Goal: Task Accomplishment & Management: Complete application form

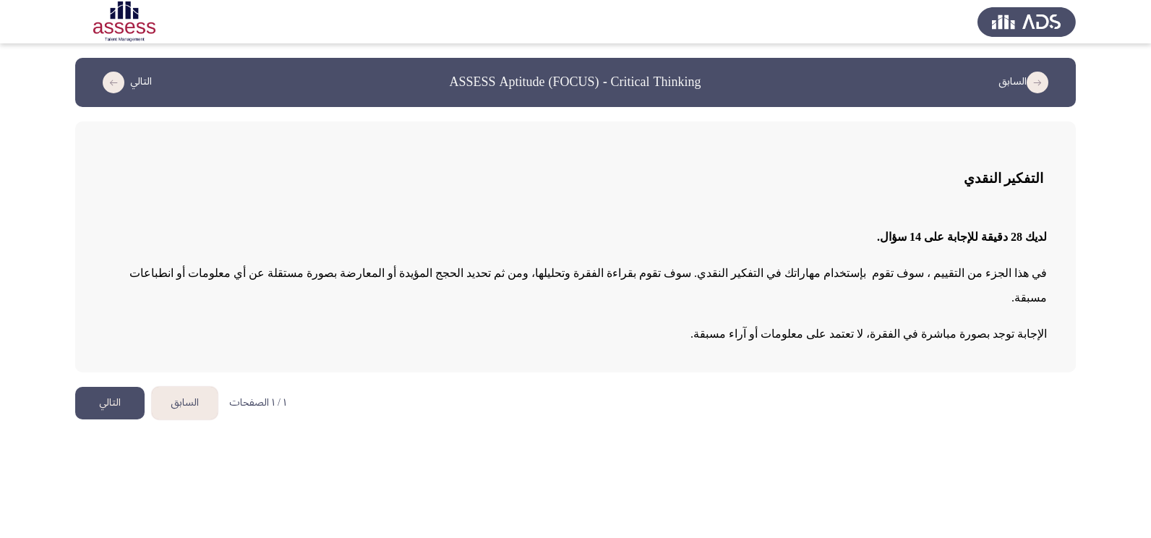
click at [104, 387] on button "التالي" at bounding box center [109, 403] width 69 height 33
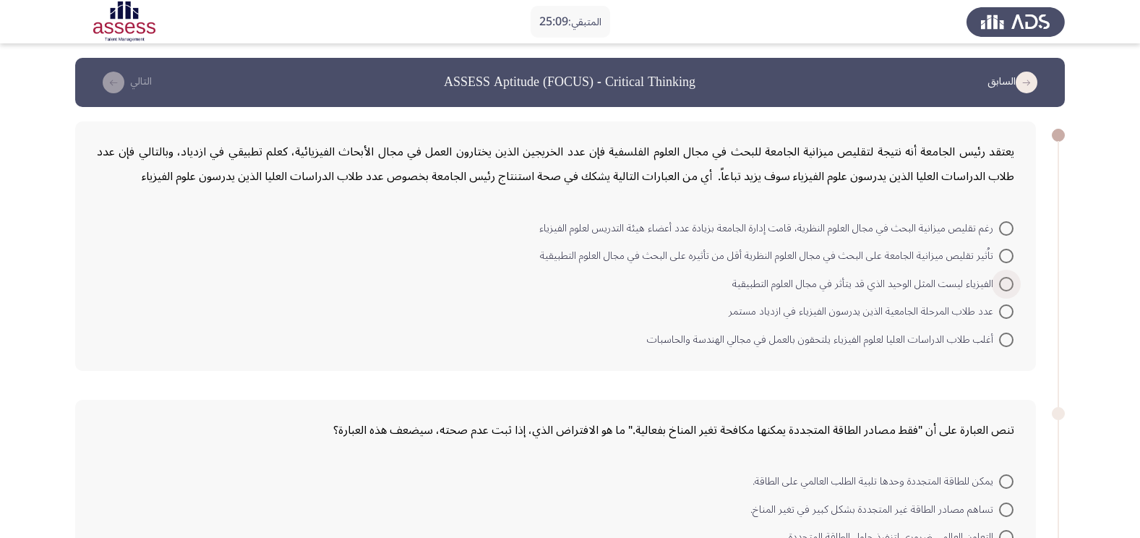
click at [844, 283] on span "الفيزياء ليست المثل الوحيد الذي قد يتأثر في مجال العلوم التطبيقية" at bounding box center [865, 283] width 267 height 17
click at [999, 283] on input "الفيزياء ليست المثل الوحيد الذي قد يتأثر في مجال العلوم التطبيقية" at bounding box center [1006, 284] width 14 height 14
radio input "true"
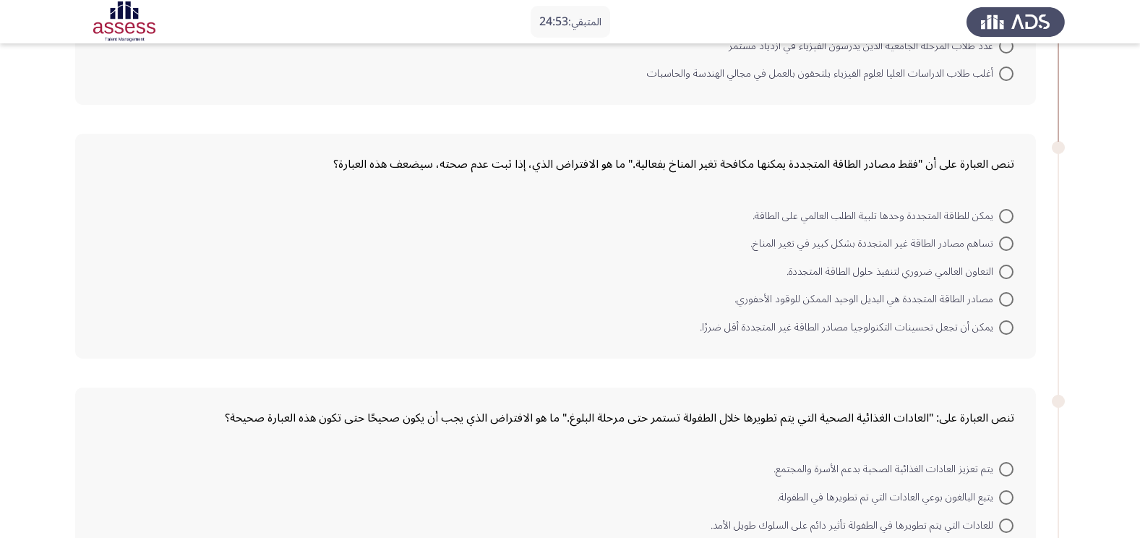
scroll to position [265, 0]
click at [885, 215] on span "يمكن للطاقة المتجددة وحدها تلبية الطلب العالمي على الطاقة." at bounding box center [876, 214] width 247 height 17
click at [999, 215] on input "يمكن للطاقة المتجددة وحدها تلبية الطلب العالمي على الطاقة." at bounding box center [1006, 214] width 14 height 14
radio input "true"
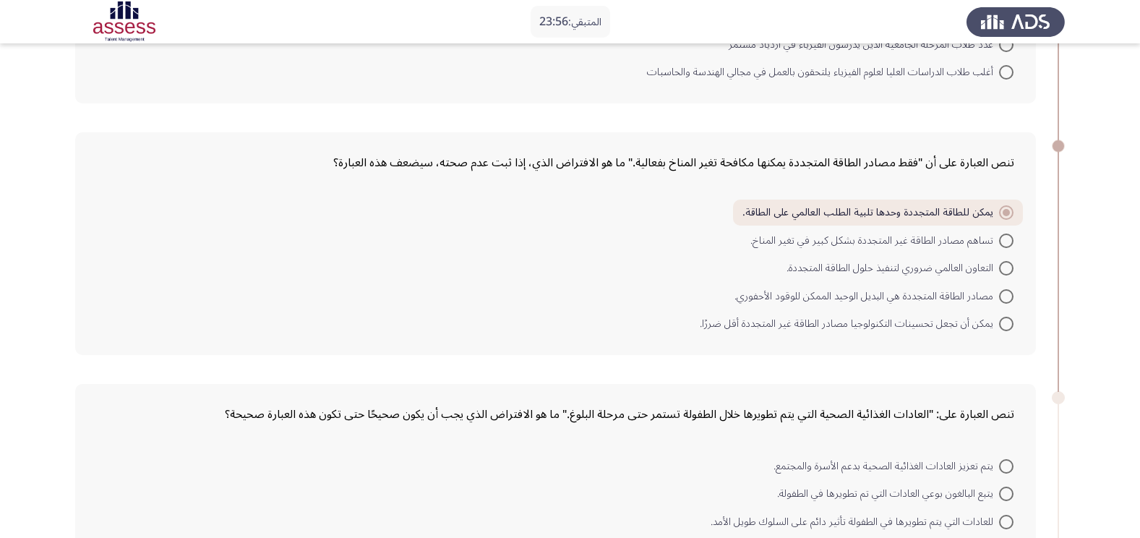
click at [960, 245] on span "تساهم مصادر الطاقة غير المتجددة بشكل كبير في تغير المناخ." at bounding box center [874, 240] width 249 height 17
click at [999, 245] on input "تساهم مصادر الطاقة غير المتجددة بشكل كبير في تغير المناخ." at bounding box center [1006, 241] width 14 height 14
radio input "true"
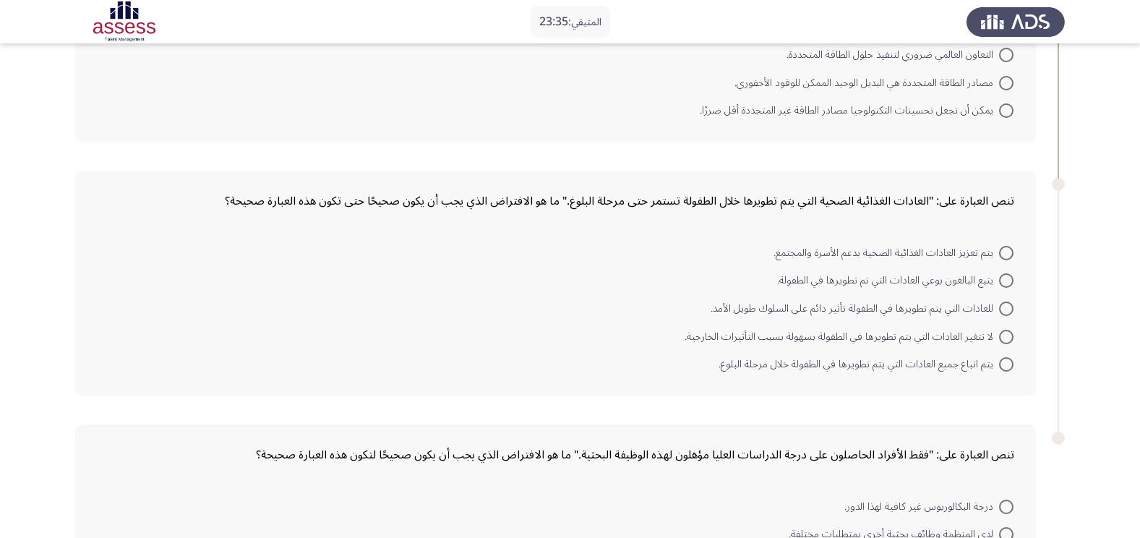
scroll to position [482, 0]
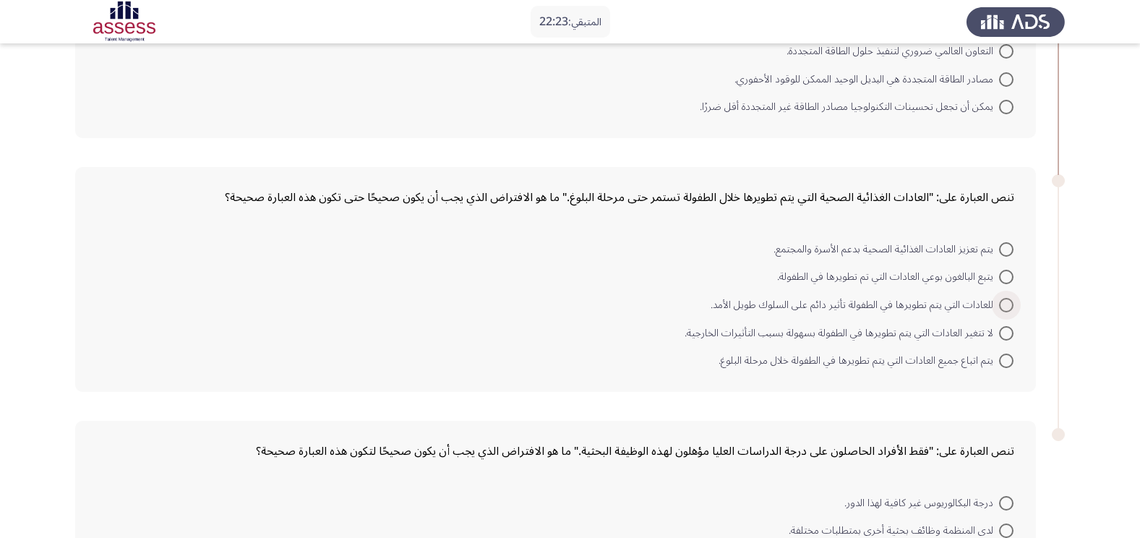
click at [904, 311] on span "للعادات التي يتم تطويرها في الطفولة تأثير دائم على السلوك طويل الأمد." at bounding box center [855, 304] width 288 height 17
click at [999, 311] on input "للعادات التي يتم تطويرها في الطفولة تأثير دائم على السلوك طويل الأمد." at bounding box center [1006, 305] width 14 height 14
radio input "true"
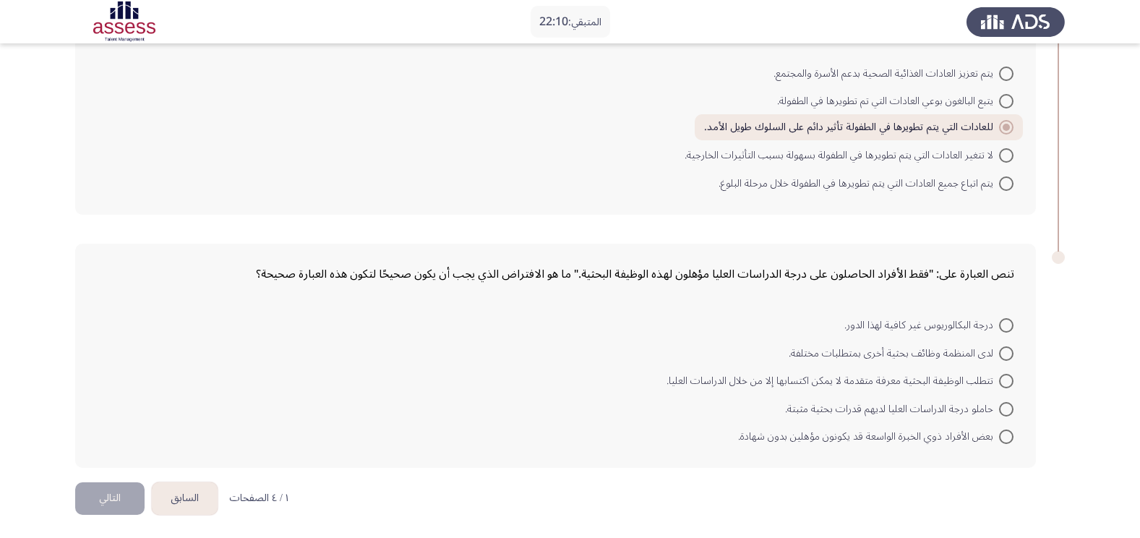
scroll to position [660, 0]
click at [897, 322] on span "درجة البكالوريوس غير كافية لهذا الدور." at bounding box center [921, 322] width 155 height 17
click at [999, 322] on input "درجة البكالوريوس غير كافية لهذا الدور." at bounding box center [1006, 323] width 14 height 14
radio input "true"
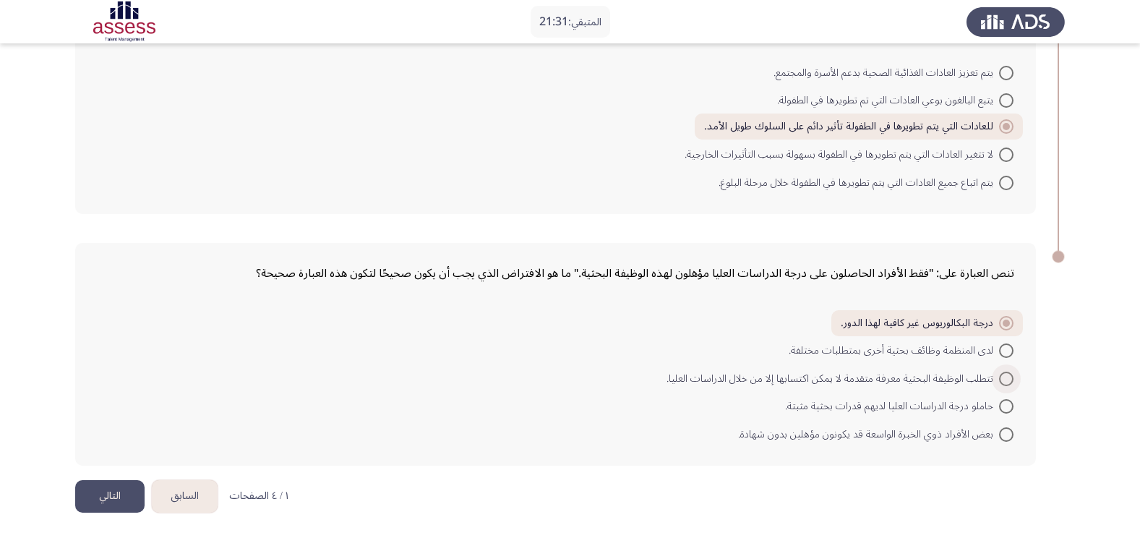
click at [759, 381] on span "تتطلب الوظيفة البحثية معرفة متقدمة لا يمكن اكتسابها إلا من خلال الدراسات العليا." at bounding box center [833, 378] width 333 height 17
click at [999, 381] on input "تتطلب الوظيفة البحثية معرفة متقدمة لا يمكن اكتسابها إلا من خلال الدراسات العليا." at bounding box center [1006, 379] width 14 height 14
radio input "true"
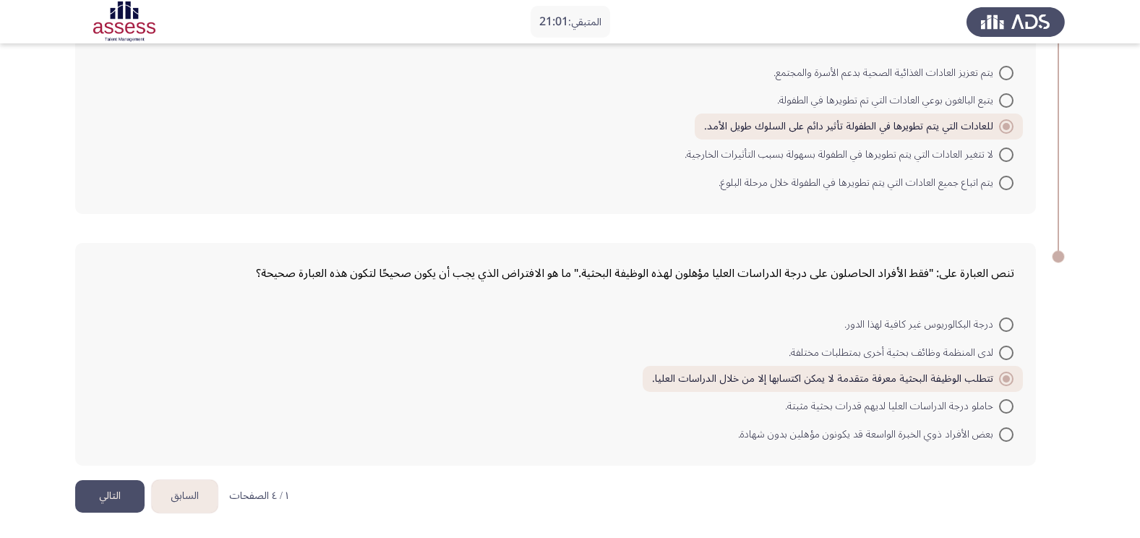
click at [116, 486] on button "التالي" at bounding box center [109, 496] width 69 height 33
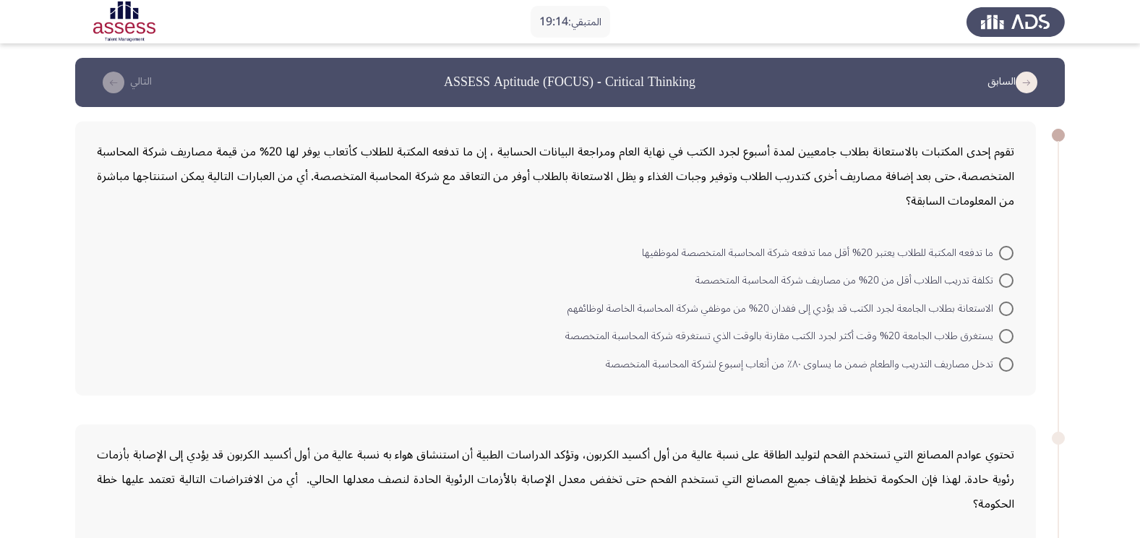
click at [958, 278] on span "تكلفة تدريب الطلاب أقل من 20% من مصاريف شركة المحاسبة المتخصصة" at bounding box center [847, 280] width 304 height 17
click at [999, 278] on input "تكلفة تدريب الطلاب أقل من 20% من مصاريف شركة المحاسبة المتخصصة" at bounding box center [1006, 280] width 14 height 14
radio input "true"
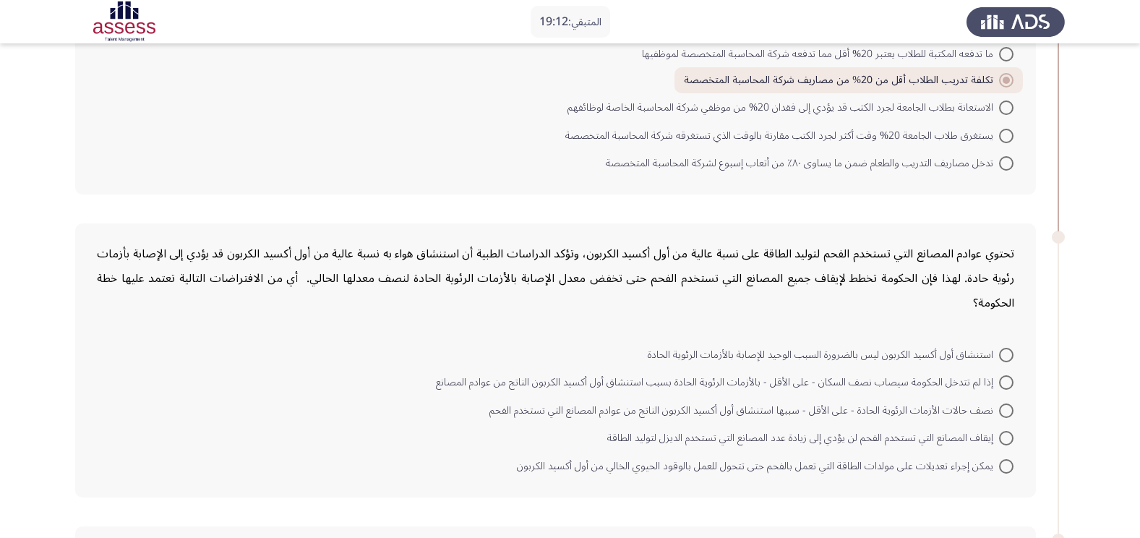
scroll to position [217, 0]
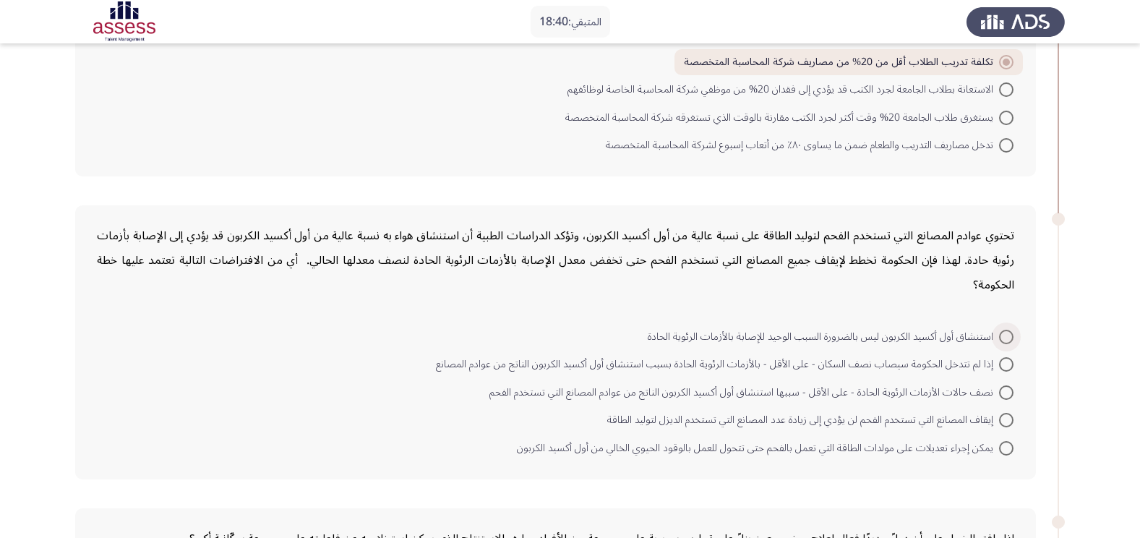
click at [898, 328] on span "استنشاق أول أكسيد الكربون ليس بالضرورة السبب الوحيد للإصابة بالأزمات الرئوية ال…" at bounding box center [823, 336] width 351 height 17
click at [999, 330] on input "استنشاق أول أكسيد الكربون ليس بالضرورة السبب الوحيد للإصابة بالأزمات الرئوية ال…" at bounding box center [1006, 337] width 14 height 14
radio input "true"
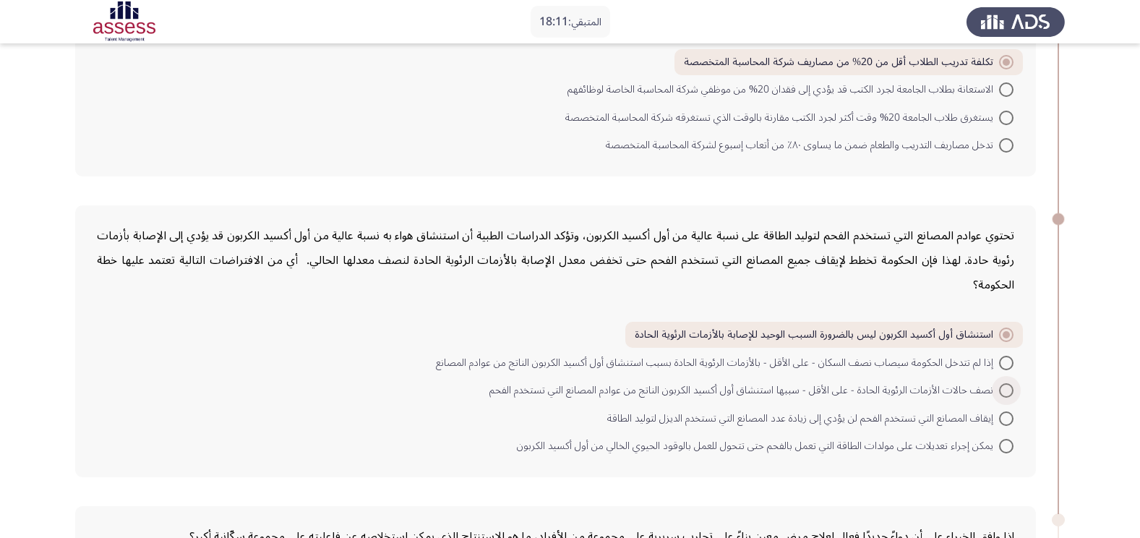
click at [632, 382] on span "نصف حالات الأزمات الرئوية الحادة - على الأقل - سببها استنشاق أول أكسيد الكربون …" at bounding box center [744, 390] width 510 height 17
click at [999, 383] on input "نصف حالات الأزمات الرئوية الحادة - على الأقل - سببها استنشاق أول أكسيد الكربون …" at bounding box center [1006, 390] width 14 height 14
radio input "true"
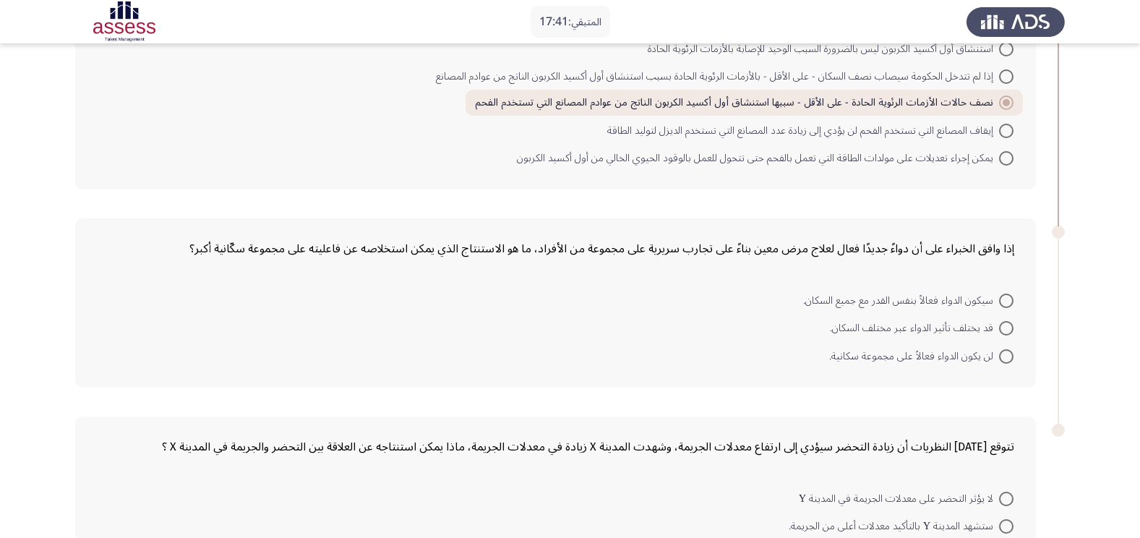
scroll to position [506, 0]
click at [936, 284] on mat-radio-button "سيكون الدواء فعالاً بنفس القدر مع جميع السكان." at bounding box center [908, 298] width 229 height 28
click at [936, 291] on span "سيكون الدواء فعالاً بنفس القدر مع جميع السكان." at bounding box center [901, 299] width 196 height 17
click at [999, 292] on input "سيكون الدواء فعالاً بنفس القدر مع جميع السكان." at bounding box center [1006, 299] width 14 height 14
radio input "true"
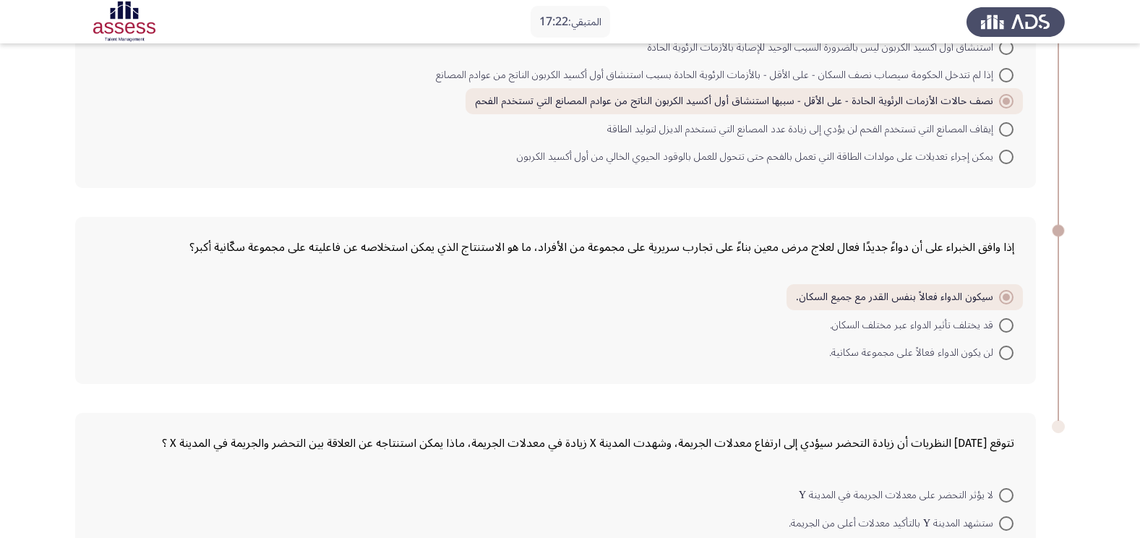
click at [853, 235] on div "إذا وافق الخبراء على أن دواءً جديدًا فعال لعلاج مرض معين بناءً على تجارب سريرية…" at bounding box center [555, 247] width 917 height 25
click at [959, 317] on span "قد يختلف تأثير الدواء عبر مختلف السكان." at bounding box center [914, 325] width 169 height 17
click at [999, 318] on input "قد يختلف تأثير الدواء عبر مختلف السكان." at bounding box center [1006, 325] width 14 height 14
radio input "true"
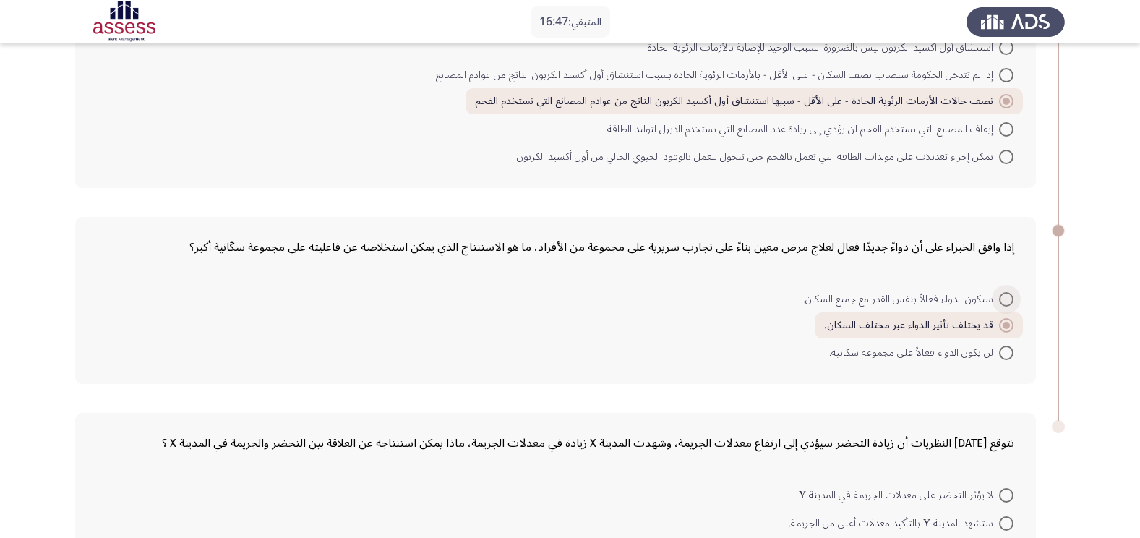
click at [976, 291] on span "سيكون الدواء فعالاً بنفس القدر مع جميع السكان." at bounding box center [901, 299] width 196 height 17
click at [999, 292] on input "سيكون الدواء فعالاً بنفس القدر مع جميع السكان." at bounding box center [1006, 299] width 14 height 14
radio input "true"
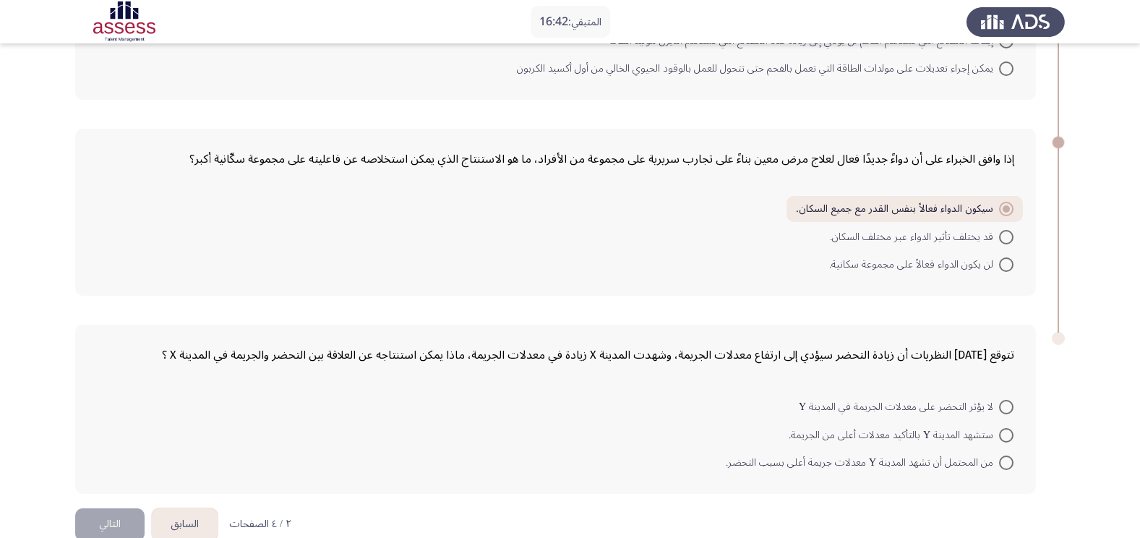
scroll to position [598, 0]
click at [792, 450] on span "من المحتمل أن تشهد المدينة Y معدلات جريمة أعلى بسبب التحضر." at bounding box center [862, 458] width 273 height 17
click at [999, 452] on input "من المحتمل أن تشهد المدينة Y معدلات جريمة أعلى بسبب التحضر." at bounding box center [1006, 459] width 14 height 14
radio input "true"
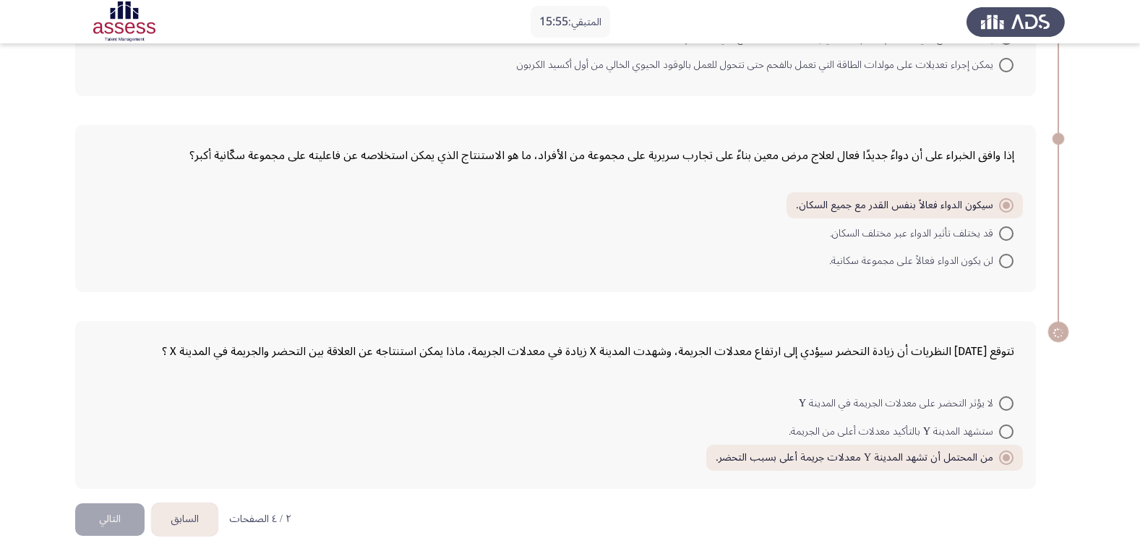
scroll to position [596, 0]
click at [105, 505] on button "التالي" at bounding box center [109, 521] width 69 height 33
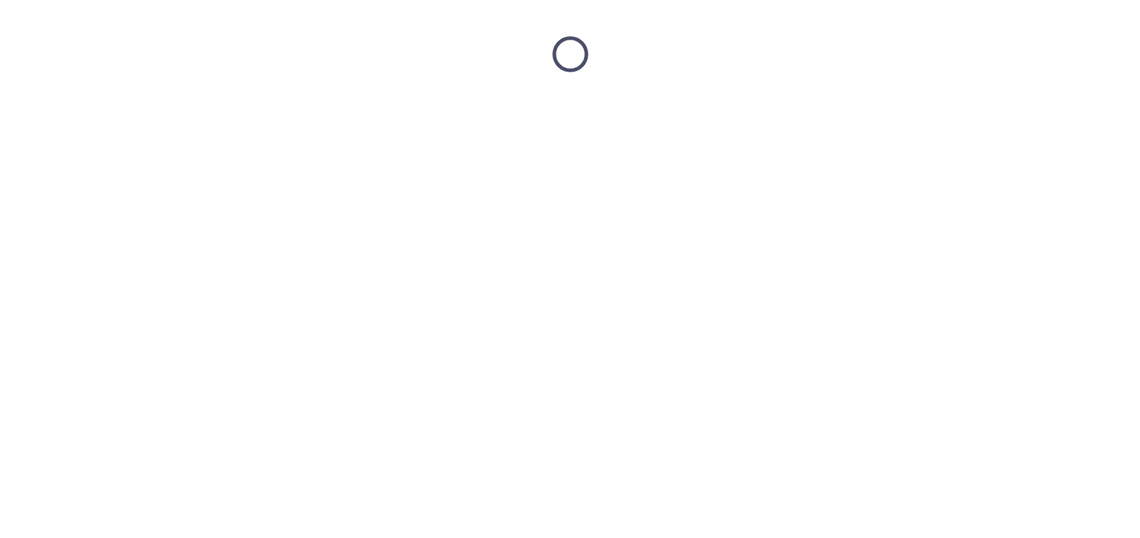
scroll to position [0, 0]
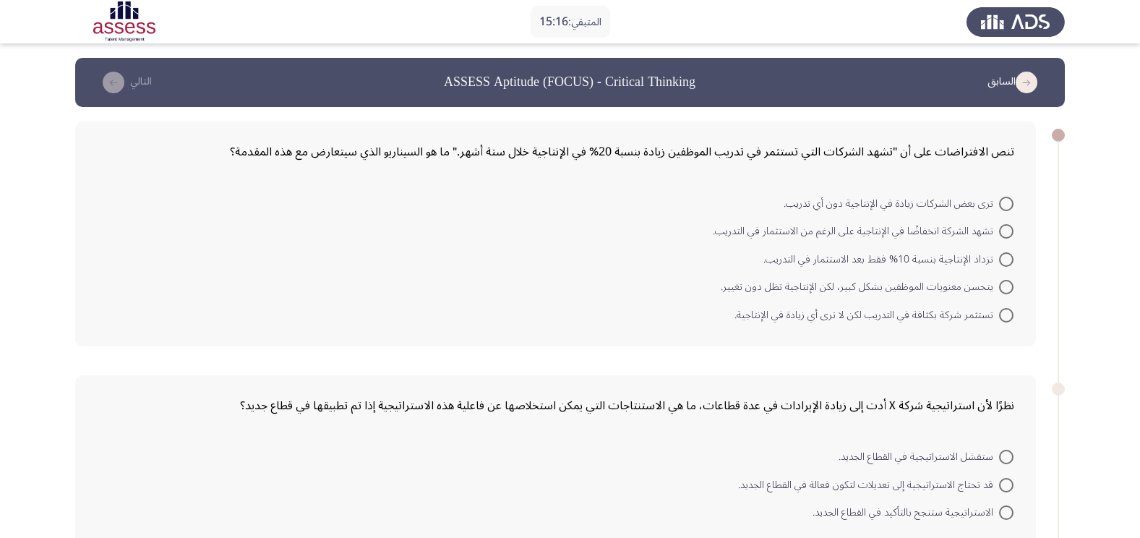
click at [886, 231] on span "تشهد الشركة انخفاضًا في الإنتاجية على الرغم من الاستثمار في التدريب." at bounding box center [856, 231] width 286 height 17
click at [999, 231] on input "تشهد الشركة انخفاضًا في الإنتاجية على الرغم من الاستثمار في التدريب." at bounding box center [1006, 231] width 14 height 14
radio input "true"
click at [845, 313] on span "تستثمر شركة بكثافة في التدريب لكن لا ترى أي زيادة في الإنتاجية." at bounding box center [867, 312] width 265 height 17
click at [999, 313] on input "تستثمر شركة بكثافة في التدريب لكن لا ترى أي زيادة في الإنتاجية." at bounding box center [1006, 313] width 14 height 14
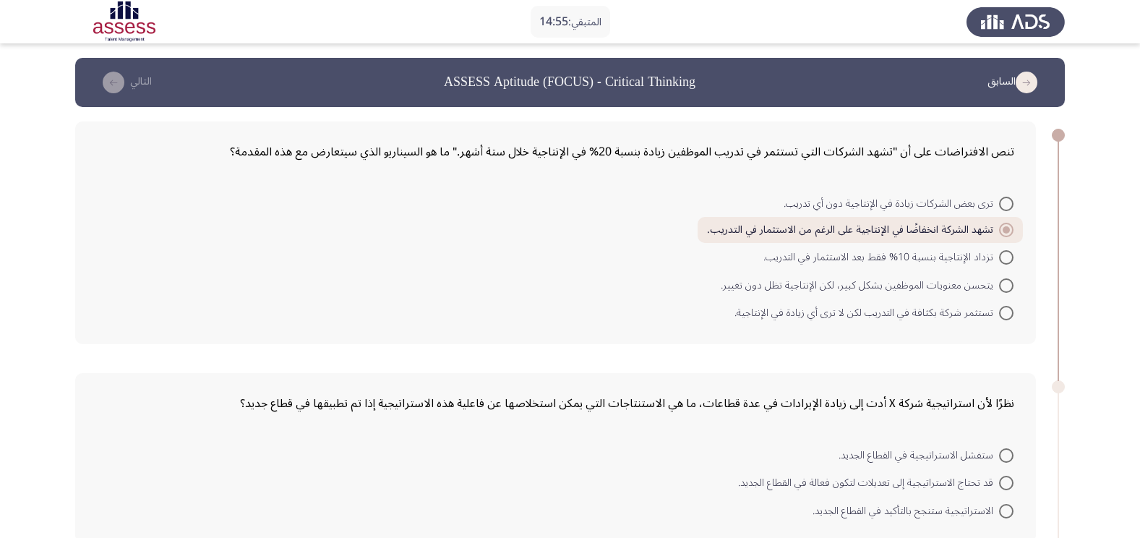
radio input "true"
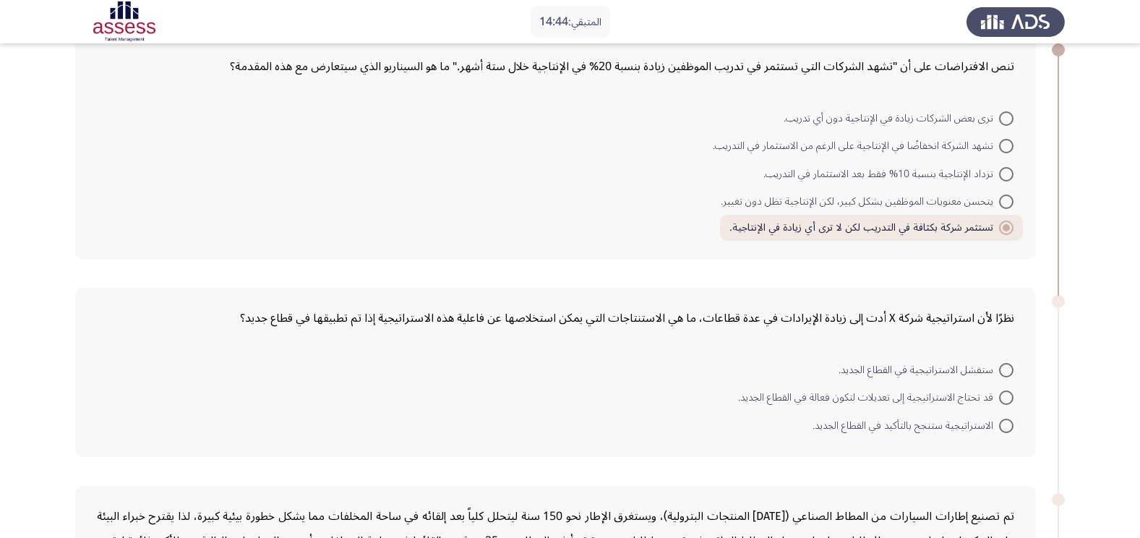
scroll to position [72, 0]
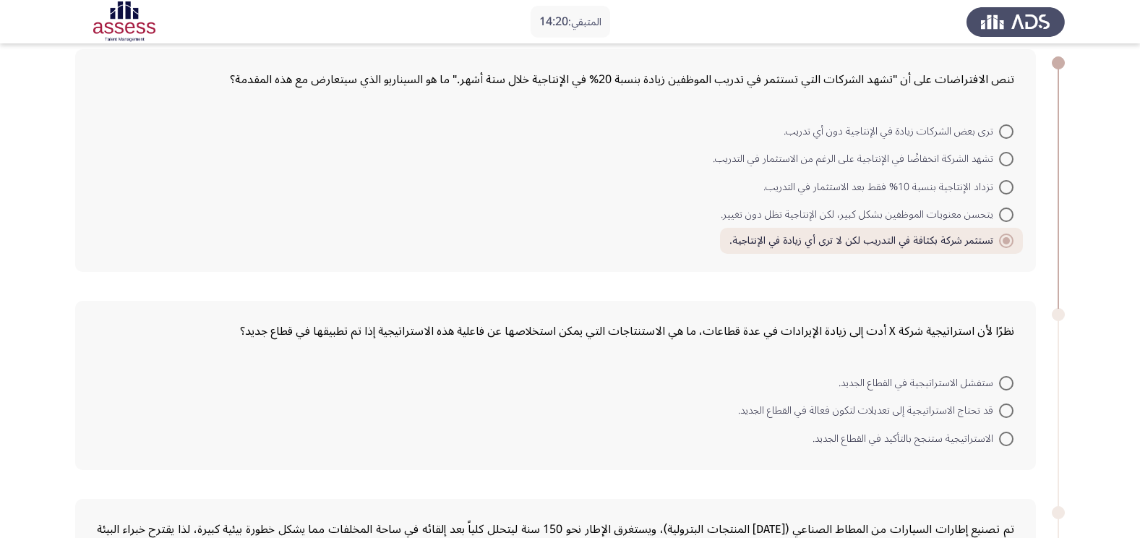
click at [942, 132] on span "ترى بعض الشركات زيادة في الإنتاجية دون أي تدريب." at bounding box center [891, 131] width 215 height 17
click at [999, 132] on input "ترى بعض الشركات زيادة في الإنتاجية دون أي تدريب." at bounding box center [1006, 131] width 14 height 14
radio input "true"
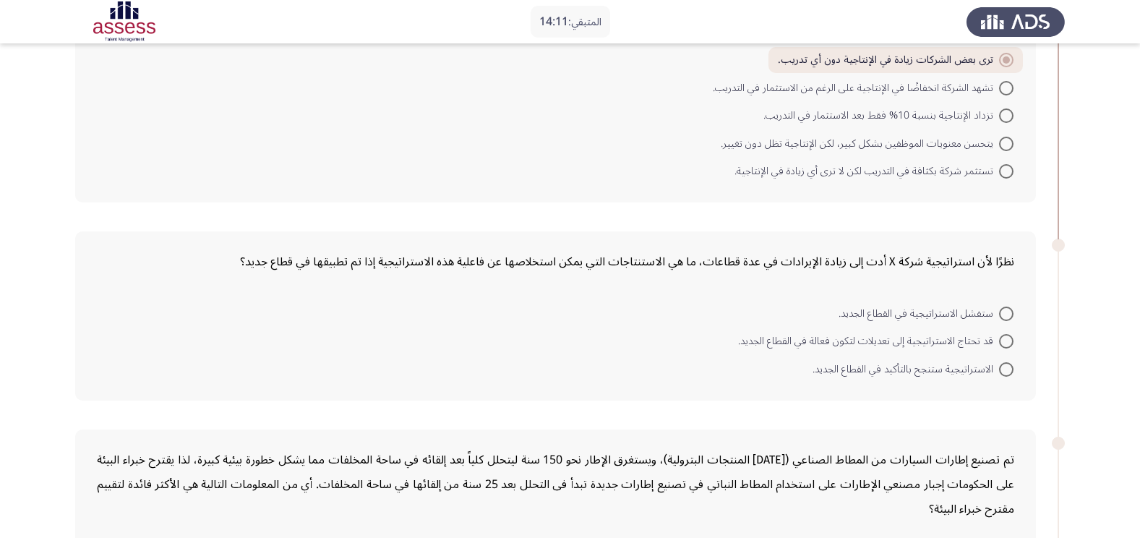
scroll to position [121, 0]
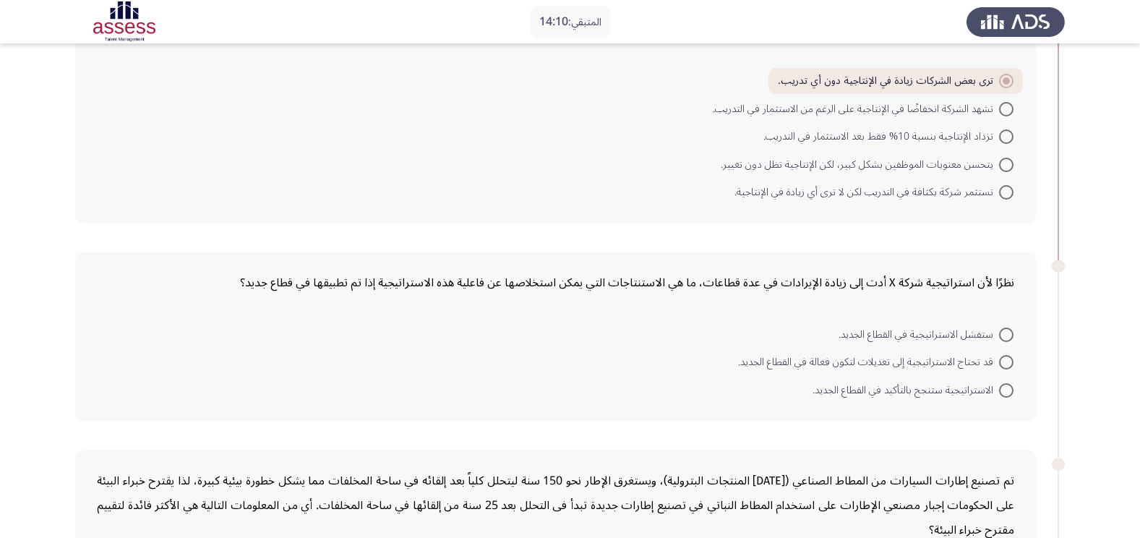
click at [919, 191] on span "تستثمر شركة بكثافة في التدريب لكن لا ترى أي زيادة في الإنتاجية." at bounding box center [867, 192] width 265 height 17
click at [999, 191] on input "تستثمر شركة بكثافة في التدريب لكن لا ترى أي زيادة في الإنتاجية." at bounding box center [1006, 192] width 14 height 14
radio input "true"
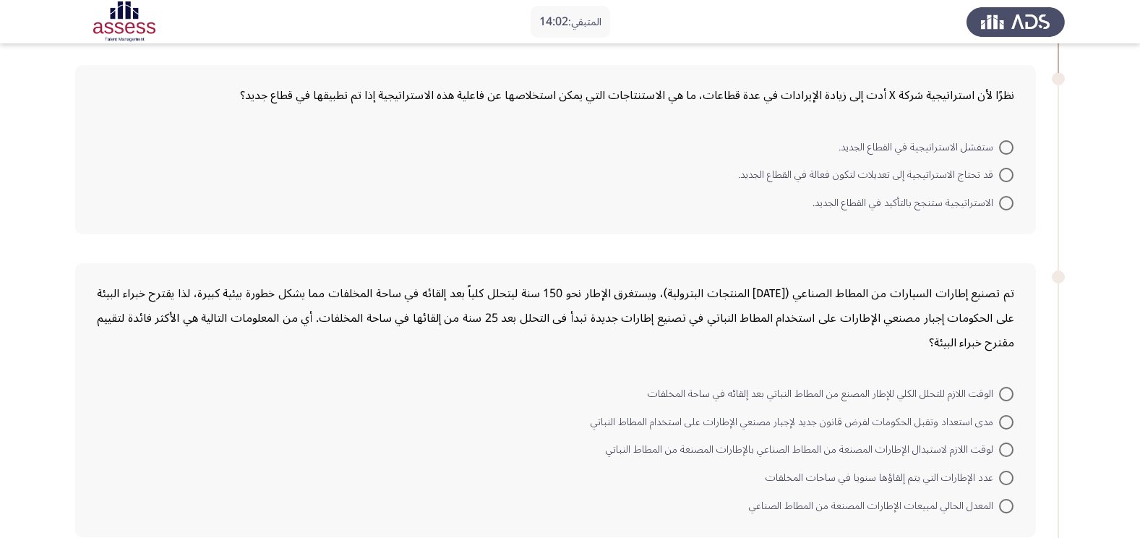
scroll to position [313, 0]
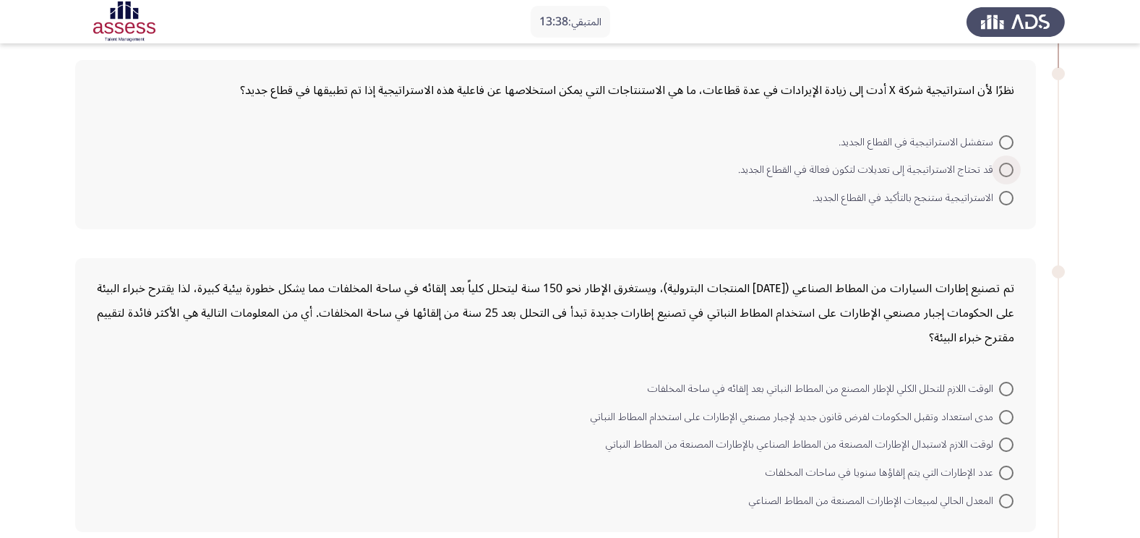
click at [964, 171] on span "قد تحتاج الاستراتيجية إلى تعديلات لتكون فعالة في القطاع الجديد." at bounding box center [868, 169] width 261 height 17
click at [999, 171] on input "قد تحتاج الاستراتيجية إلى تعديلات لتكون فعالة في القطاع الجديد." at bounding box center [1006, 170] width 14 height 14
radio input "true"
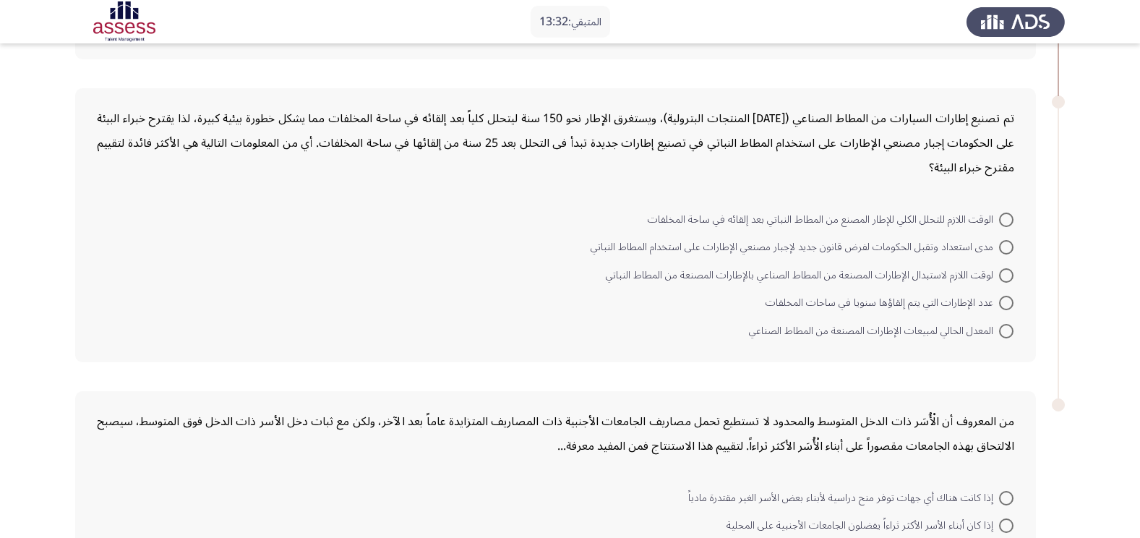
scroll to position [482, 0]
click at [810, 219] on span "الوقت اللازم للتحلل الكلي للإطار المصنع من المطاط النباتي بعد إلقائه في ساحة ال…" at bounding box center [823, 218] width 351 height 17
click at [999, 219] on input "الوقت اللازم للتحلل الكلي للإطار المصنع من المطاط النباتي بعد إلقائه في ساحة ال…" at bounding box center [1006, 218] width 14 height 14
radio input "true"
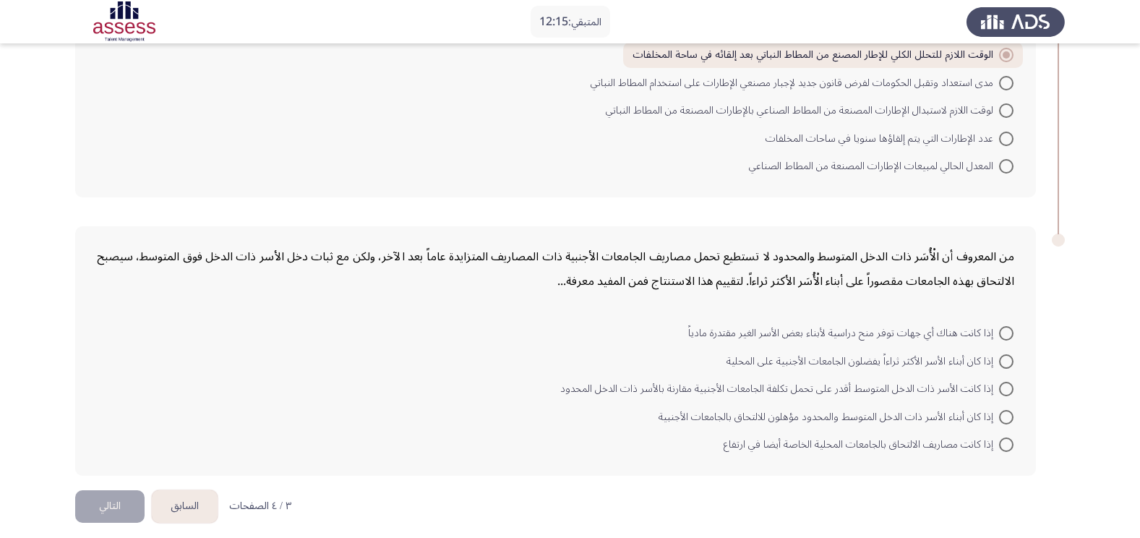
scroll to position [654, 0]
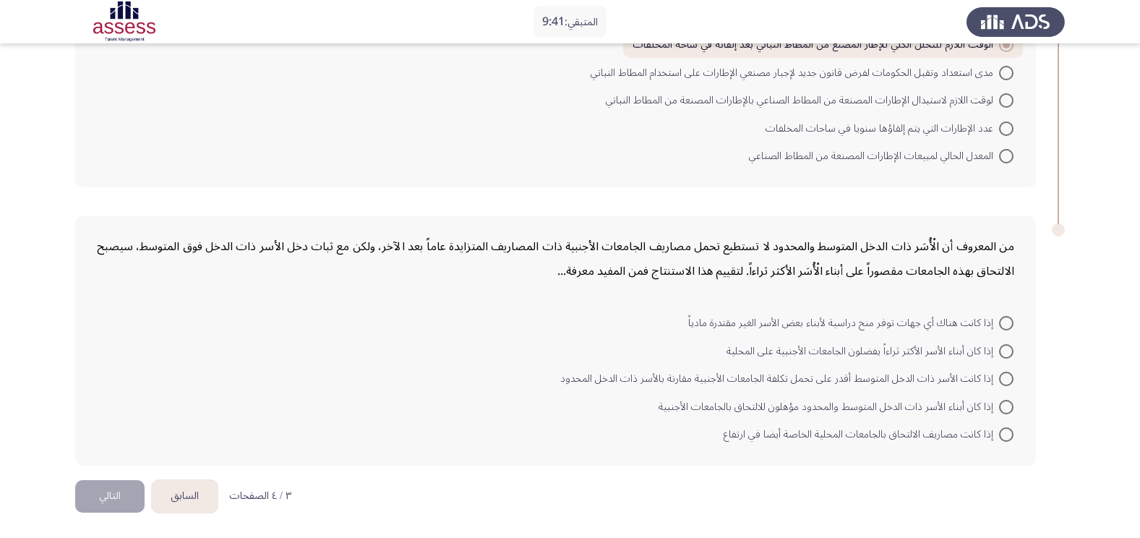
click at [949, 376] on span "إذا كانت الأسر ذات الدخل المتوسط أقدر على تحمل تكلفة الجامعات الأجنبية مقارنة ب…" at bounding box center [779, 378] width 439 height 17
click at [999, 376] on input "إذا كانت الأسر ذات الدخل المتوسط أقدر على تحمل تكلفة الجامعات الأجنبية مقارنة ب…" at bounding box center [1006, 379] width 14 height 14
radio input "true"
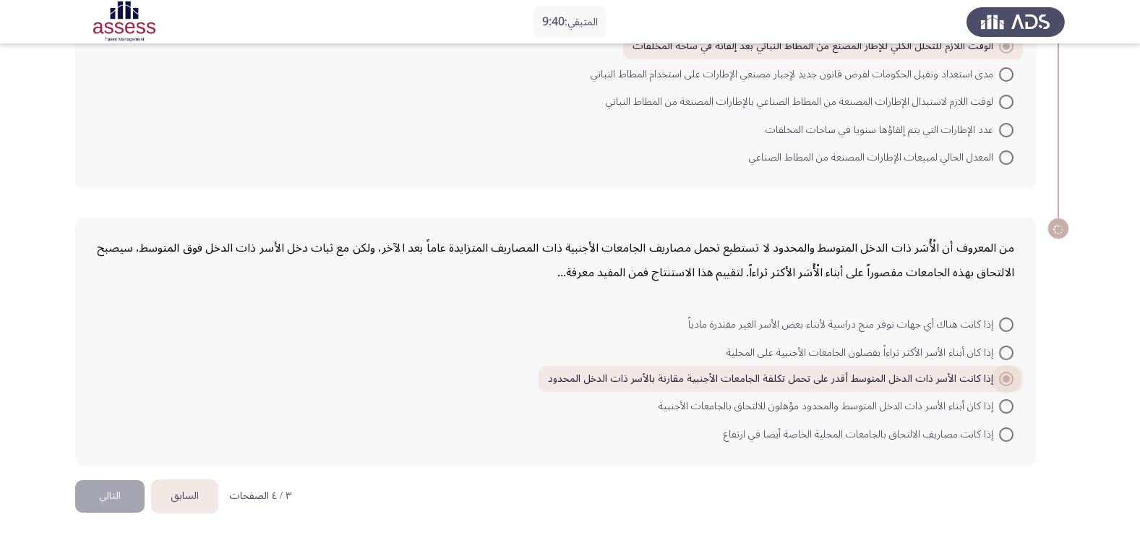
scroll to position [652, 0]
click at [908, 413] on span "إذا كان أبناء الأسر ذات الدخل المتوسط والمحدود مؤهلون للالتحاق بالجامعات الأجنب…" at bounding box center [829, 406] width 341 height 17
click at [999, 413] on input "إذا كان أبناء الأسر ذات الدخل المتوسط والمحدود مؤهلون للالتحاق بالجامعات الأجنب…" at bounding box center [1006, 406] width 14 height 14
radio input "true"
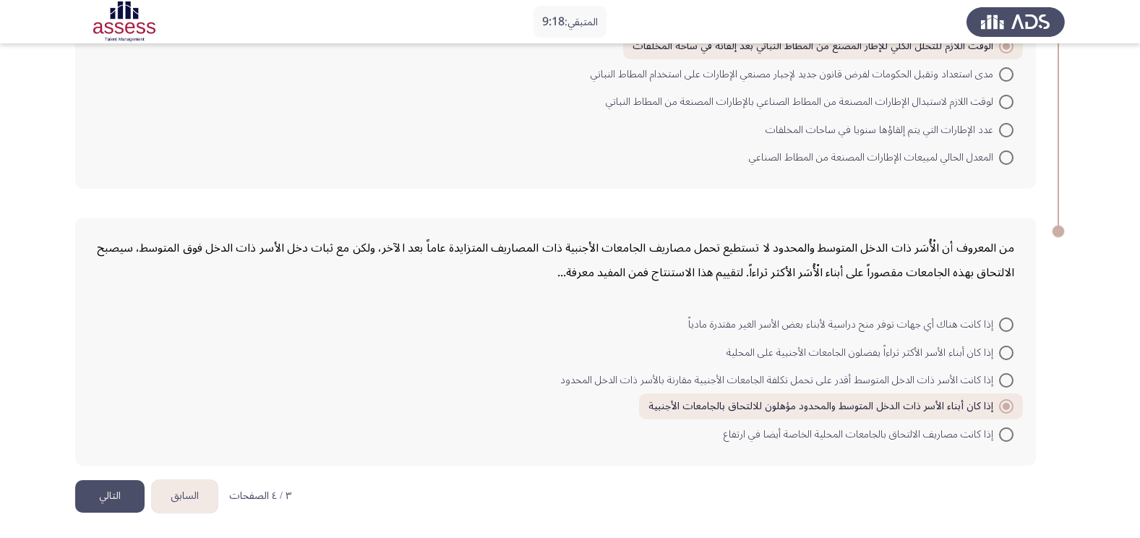
click at [99, 493] on button "التالي" at bounding box center [109, 496] width 69 height 33
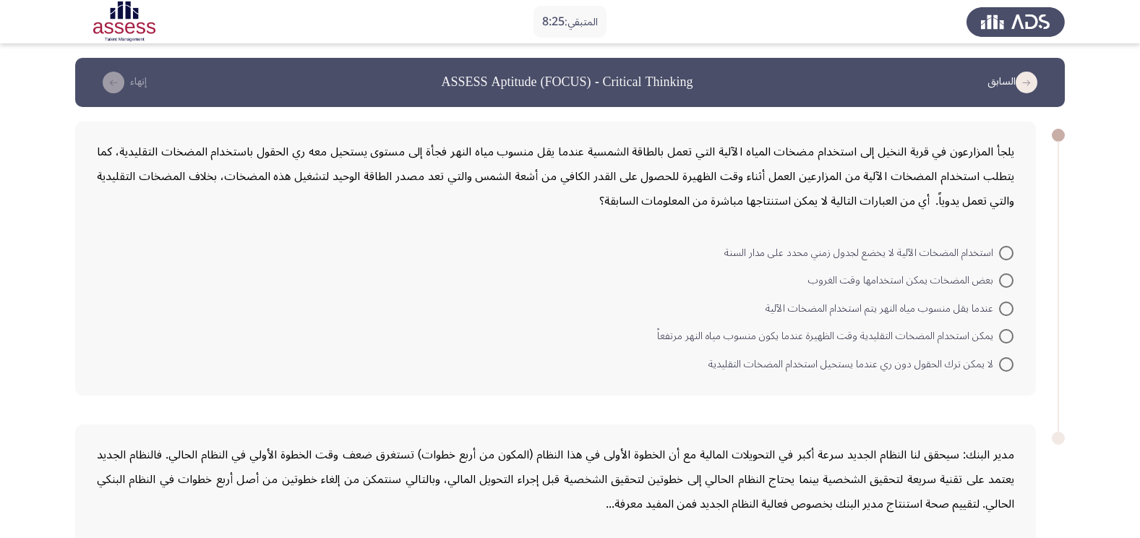
click at [861, 309] on span "عندما يقل منسوب مياه النهر يتم استخدام المضخات الآلية" at bounding box center [883, 308] width 234 height 17
click at [999, 309] on input "عندما يقل منسوب مياه النهر يتم استخدام المضخات الآلية" at bounding box center [1006, 308] width 14 height 14
radio input "true"
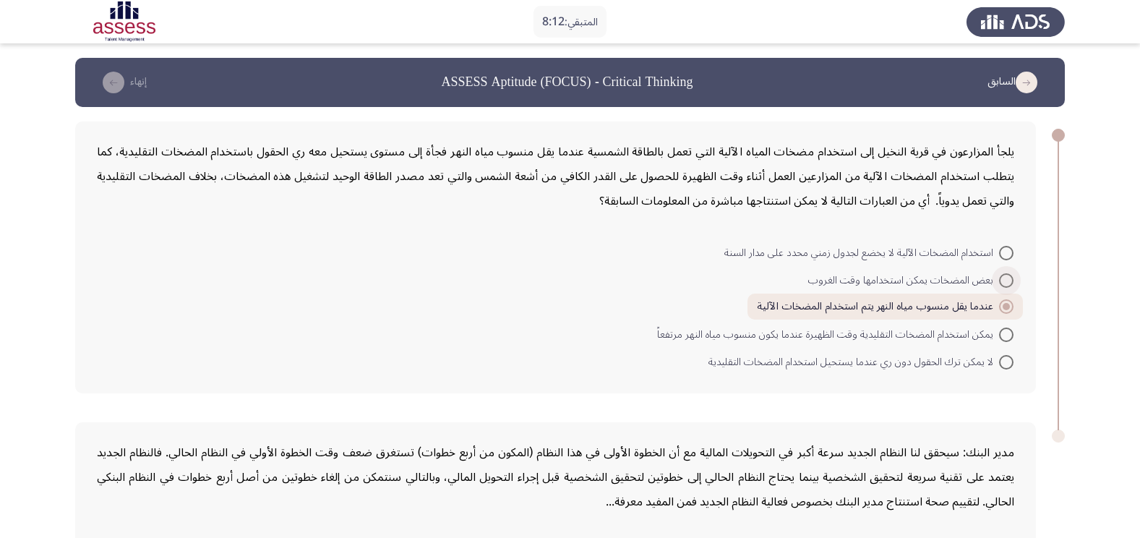
click at [964, 286] on span "بعض المضخات يمكن استخدامها وقت الغروب" at bounding box center [903, 280] width 191 height 17
click at [999, 286] on input "بعض المضخات يمكن استخدامها وقت الغروب" at bounding box center [1006, 280] width 14 height 14
radio input "true"
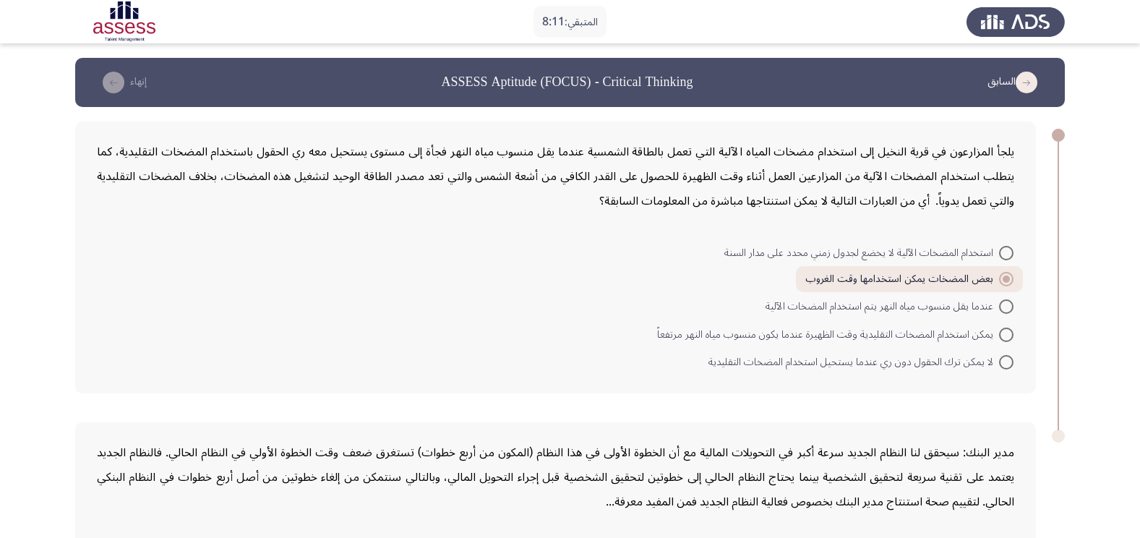
click at [945, 305] on span "عندما يقل منسوب مياه النهر يتم استخدام المضخات الآلية" at bounding box center [883, 306] width 234 height 17
click at [999, 305] on input "عندما يقل منسوب مياه النهر يتم استخدام المضخات الآلية" at bounding box center [1006, 306] width 14 height 14
radio input "true"
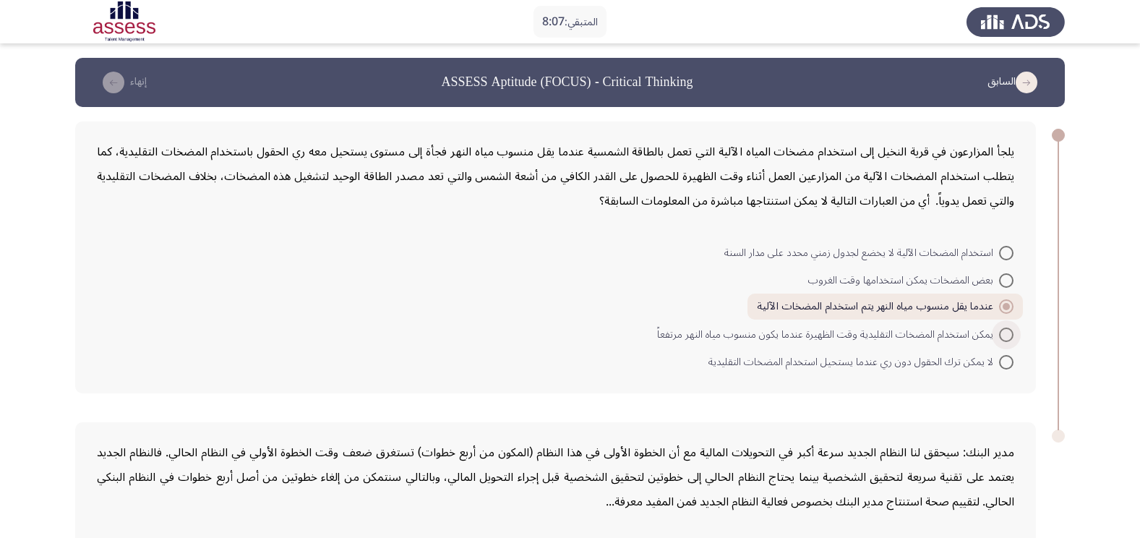
click at [959, 339] on span "يمكن استخدام المضخات التقليدية وقت الظهيرة عندما يكون منسوب مياه النهر مرتفعاً" at bounding box center [828, 334] width 342 height 17
click at [999, 339] on input "يمكن استخدام المضخات التقليدية وقت الظهيرة عندما يكون منسوب مياه النهر مرتفعاً" at bounding box center [1006, 334] width 14 height 14
radio input "true"
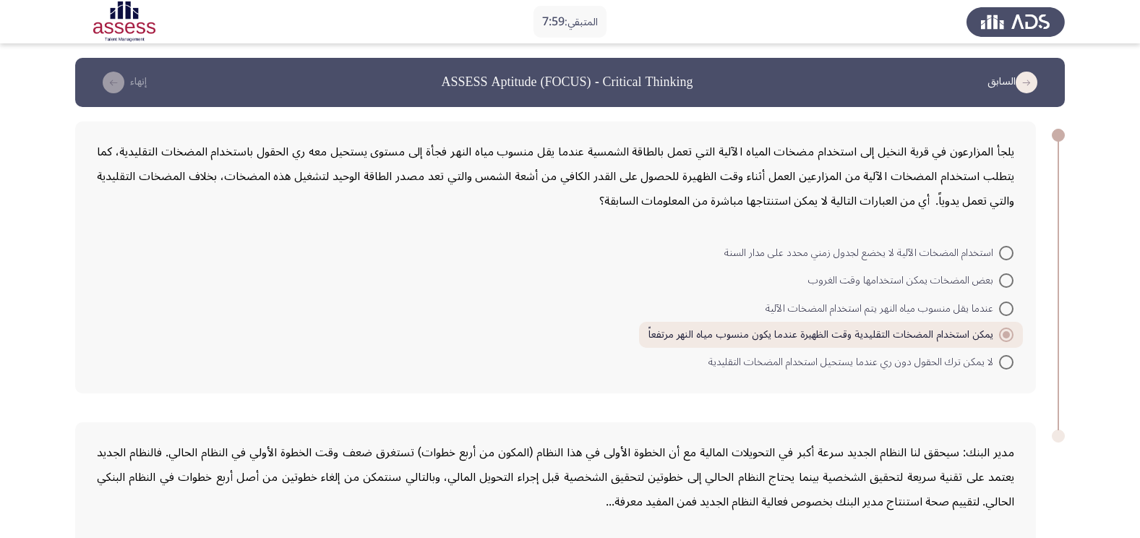
click at [973, 369] on span "لا يمكن ترك الحقول دون ري عندما يستحيل استخدام المضخات التقليدية" at bounding box center [853, 362] width 291 height 17
click at [999, 369] on input "لا يمكن ترك الحقول دون ري عندما يستحيل استخدام المضخات التقليدية" at bounding box center [1006, 362] width 14 height 14
radio input "true"
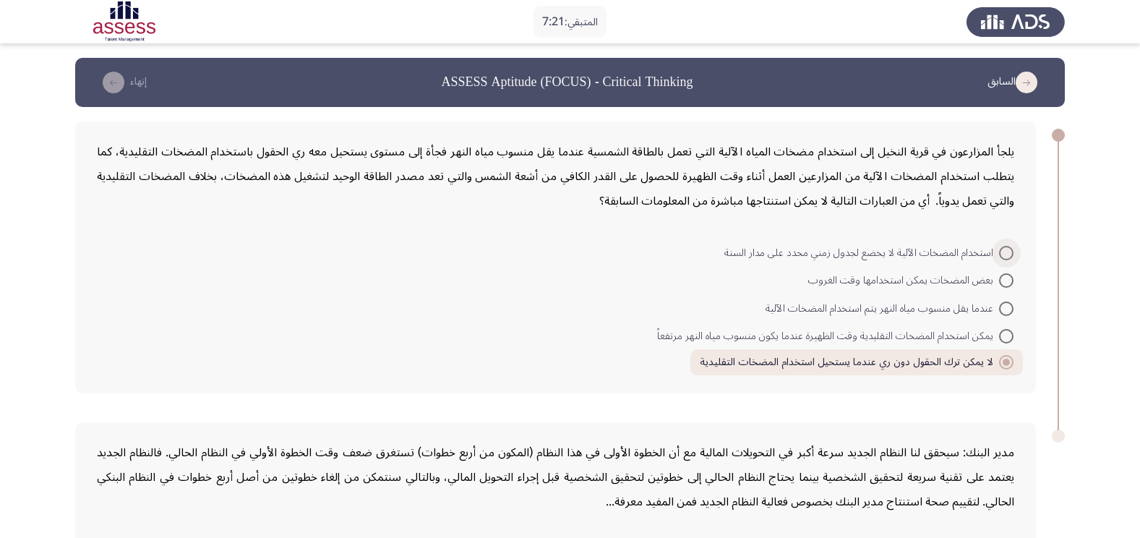
click at [950, 253] on span "استخدام المضخات الآلية لا يخضع لجدول زمني محدد على مدار السنة" at bounding box center [861, 252] width 275 height 17
click at [999, 253] on input "استخدام المضخات الآلية لا يخضع لجدول زمني محدد على مدار السنة" at bounding box center [1006, 253] width 14 height 14
radio input "true"
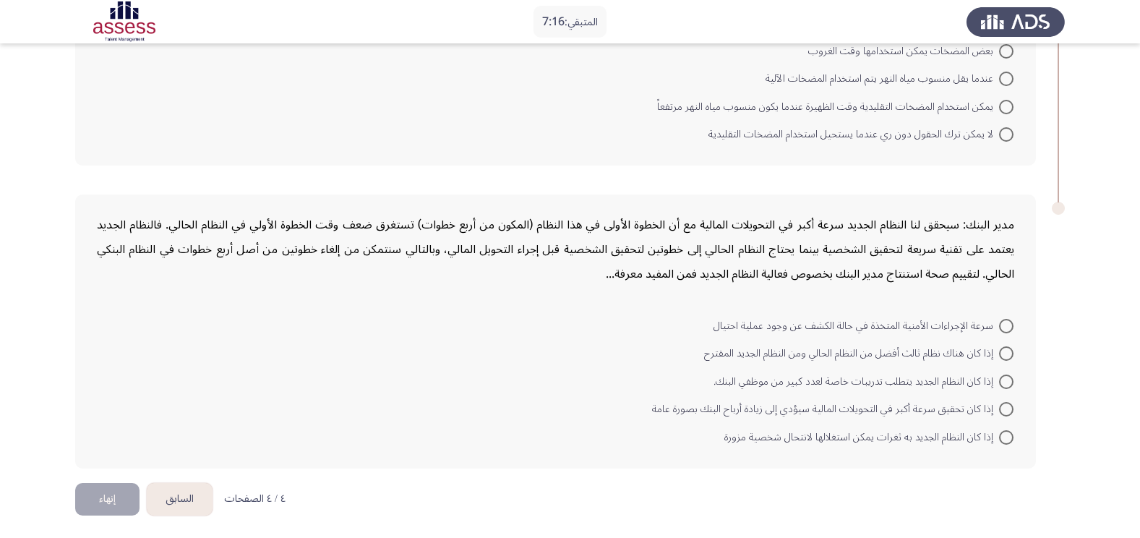
scroll to position [231, 0]
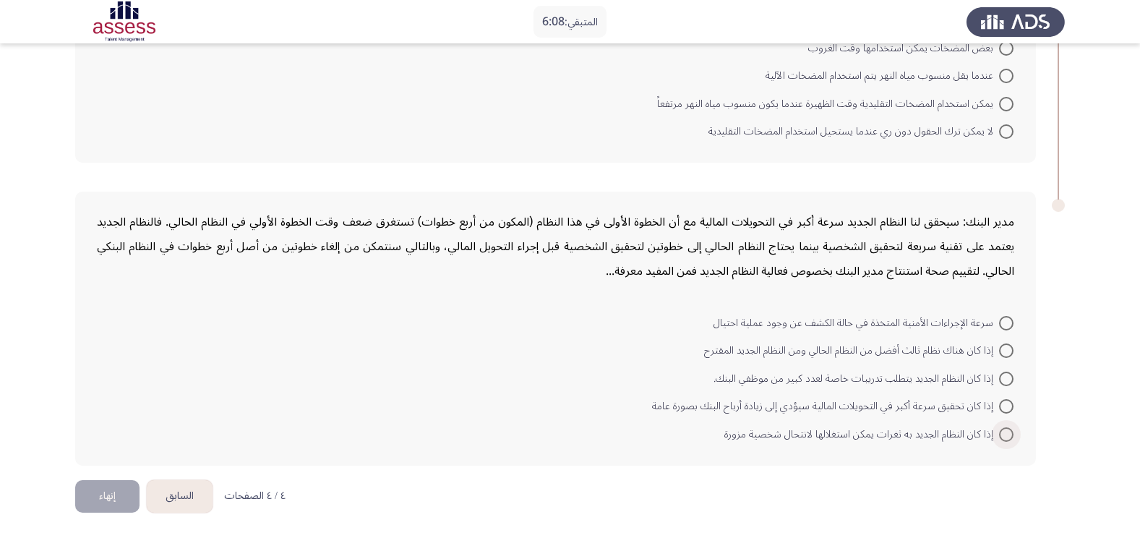
click at [849, 434] on span "إذا كان النظام الجديد به ثغرات يمكن استغلالها لانتحال شخصية مزورة" at bounding box center [861, 434] width 275 height 17
click at [999, 434] on input "إذا كان النظام الجديد به ثغرات يمكن استغلالها لانتحال شخصية مزورة" at bounding box center [1006, 434] width 14 height 14
radio input "true"
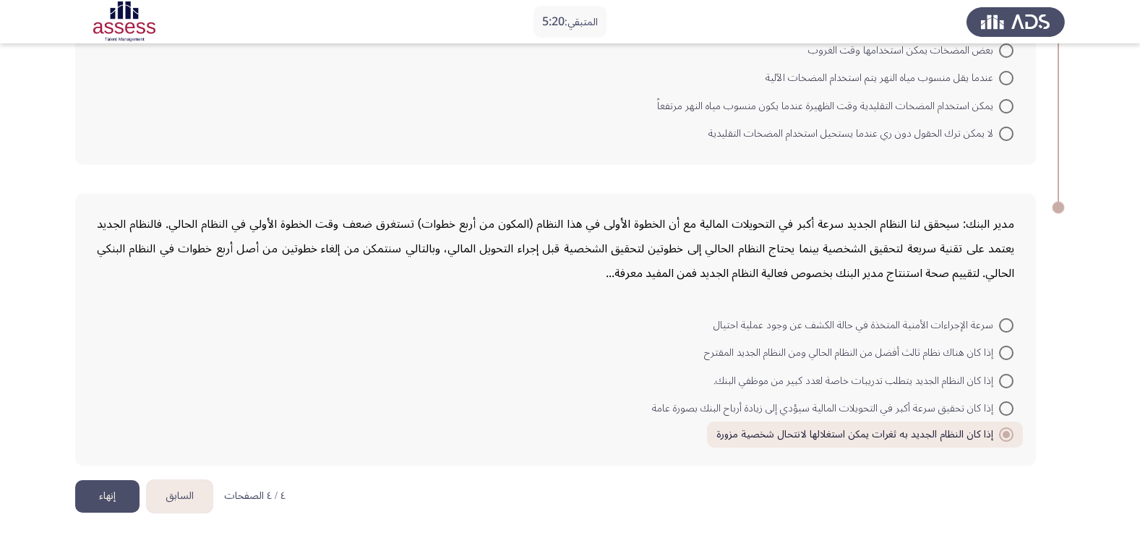
click at [911, 384] on span "إذا كان النظام الجديد يتطلب تدريبات خاصة لعدد كبير من موظفي البنك." at bounding box center [857, 380] width 286 height 17
click at [999, 384] on input "إذا كان النظام الجديد يتطلب تدريبات خاصة لعدد كبير من موظفي البنك." at bounding box center [1006, 381] width 14 height 14
radio input "true"
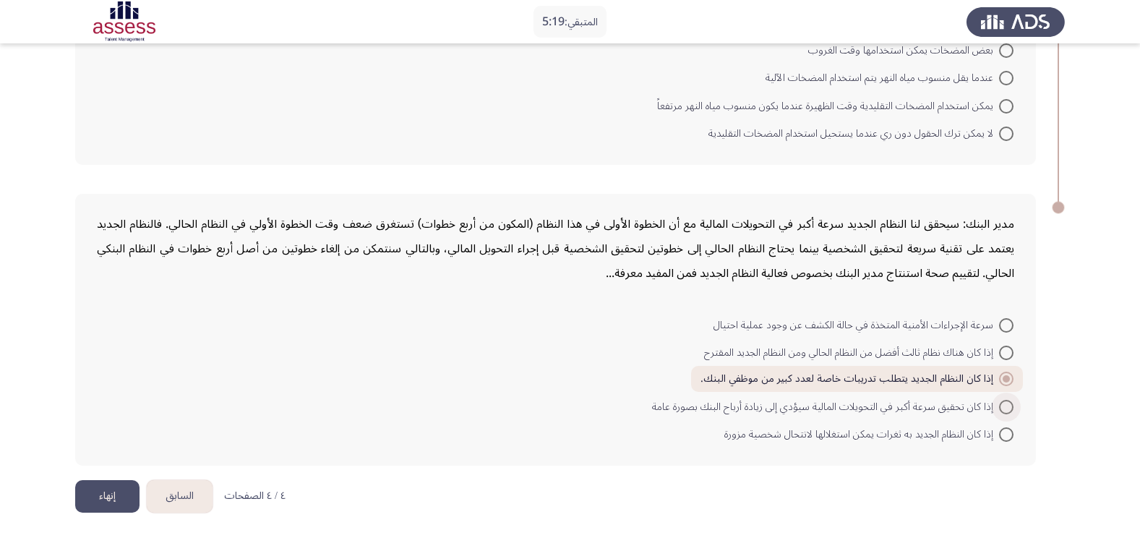
click at [917, 416] on span "إذا كان تحقيق سرعة أكبر في التحويلات المالية سيؤدي إلى زيادة أرباح البنك بصورة …" at bounding box center [825, 406] width 347 height 17
click at [999, 414] on input "إذا كان تحقيق سرعة أكبر في التحويلات المالية سيؤدي إلى زيادة أرباح البنك بصورة …" at bounding box center [1006, 407] width 14 height 14
radio input "true"
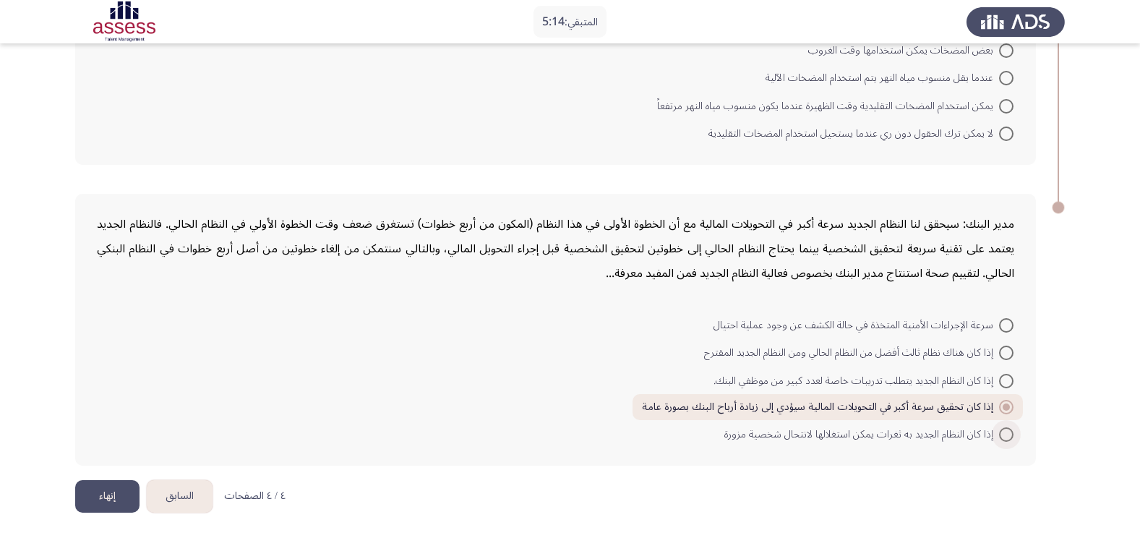
click at [953, 437] on span "إذا كان النظام الجديد به ثغرات يمكن استغلالها لانتحال شخصية مزورة" at bounding box center [861, 434] width 275 height 17
click at [999, 437] on input "إذا كان النظام الجديد به ثغرات يمكن استغلالها لانتحال شخصية مزورة" at bounding box center [1006, 434] width 14 height 14
radio input "true"
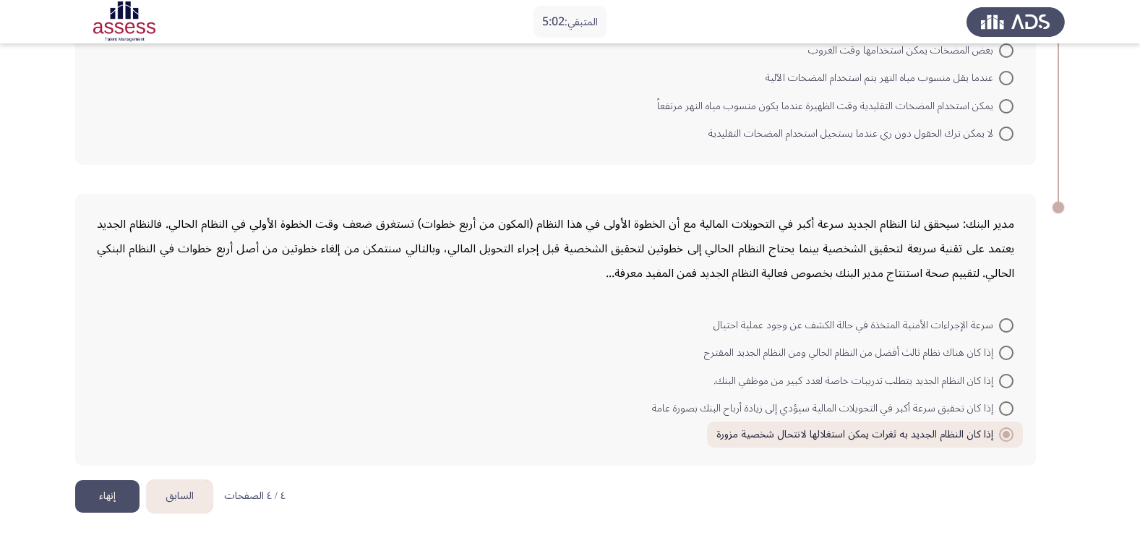
click at [116, 489] on button "إنهاء" at bounding box center [107, 496] width 64 height 33
